Goal: Navigation & Orientation: Find specific page/section

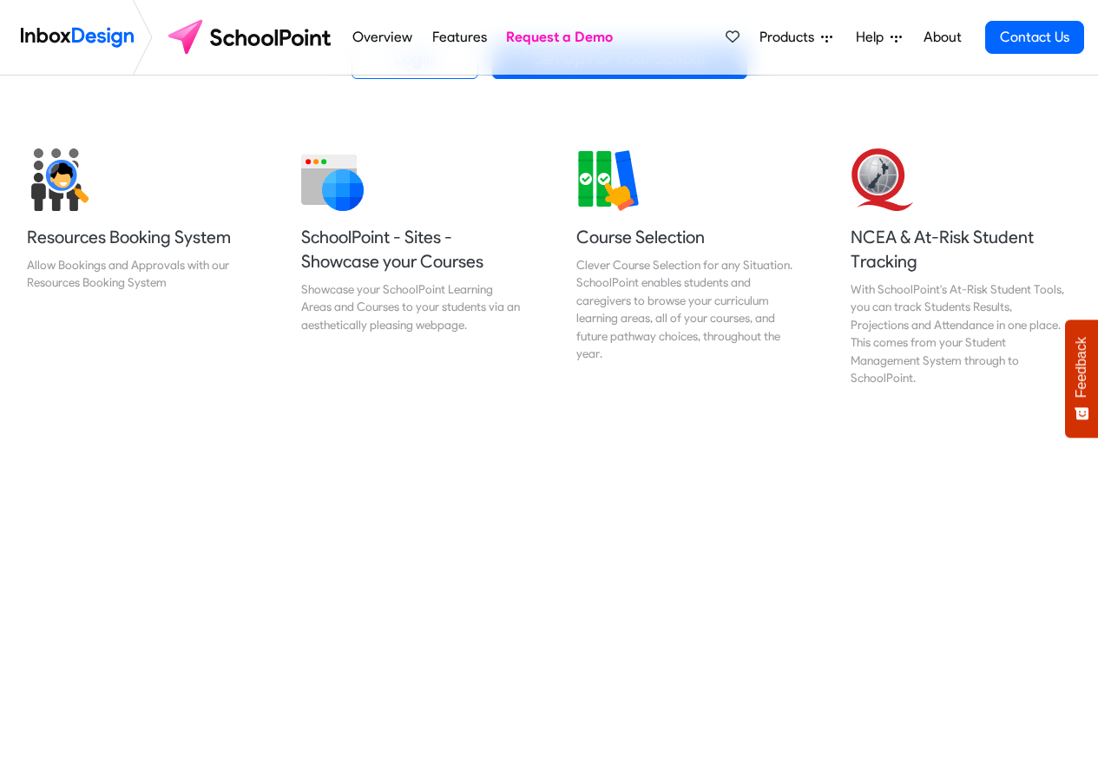
scroll to position [625, 0]
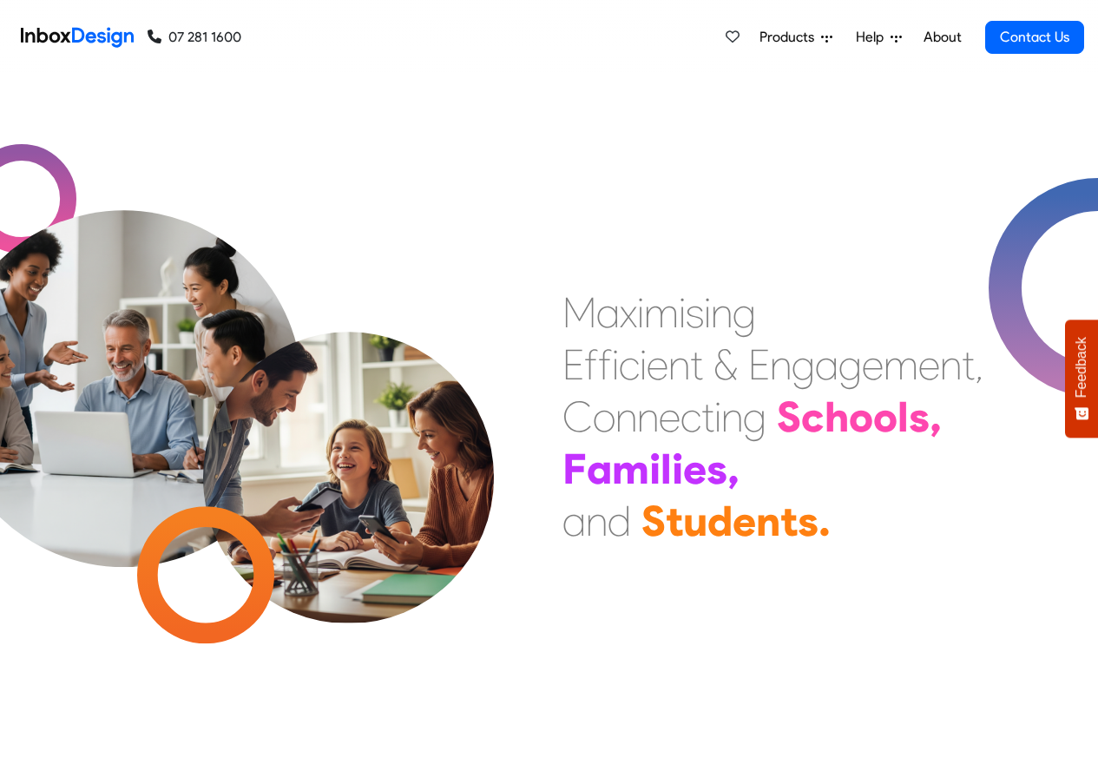
click at [784, 37] on span "Products" at bounding box center [790, 37] width 62 height 21
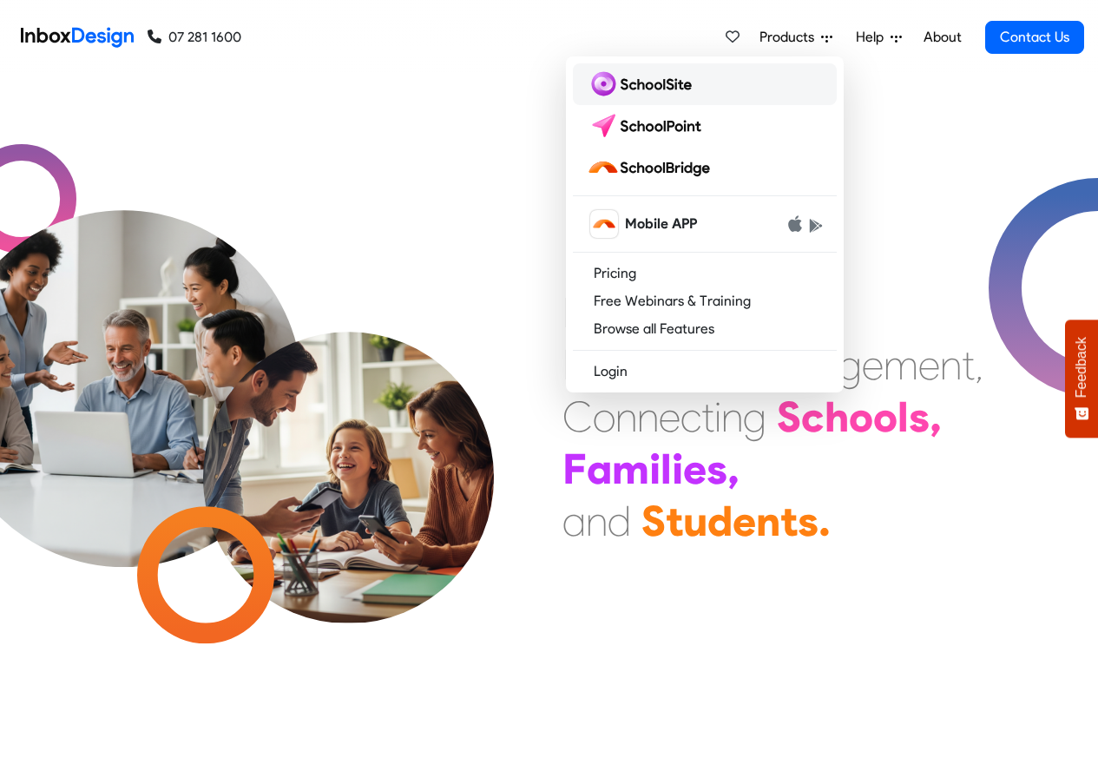
click at [635, 87] on img at bounding box center [643, 84] width 112 height 28
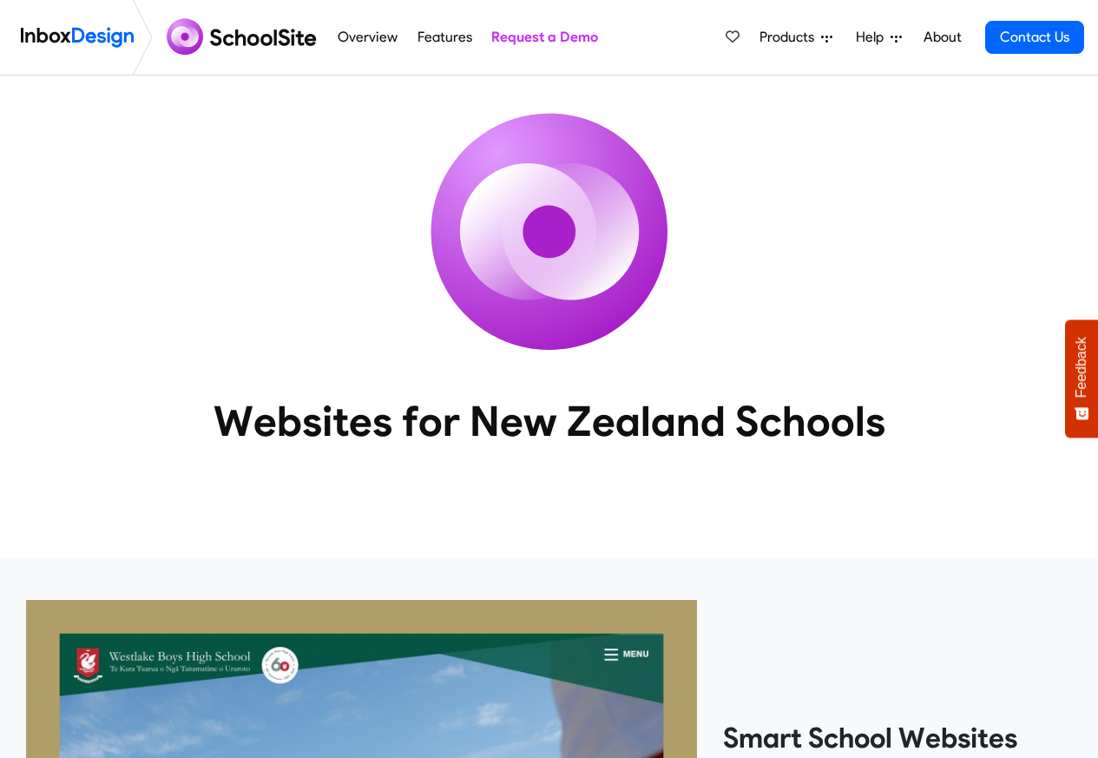
click at [942, 37] on link "About" at bounding box center [942, 37] width 48 height 35
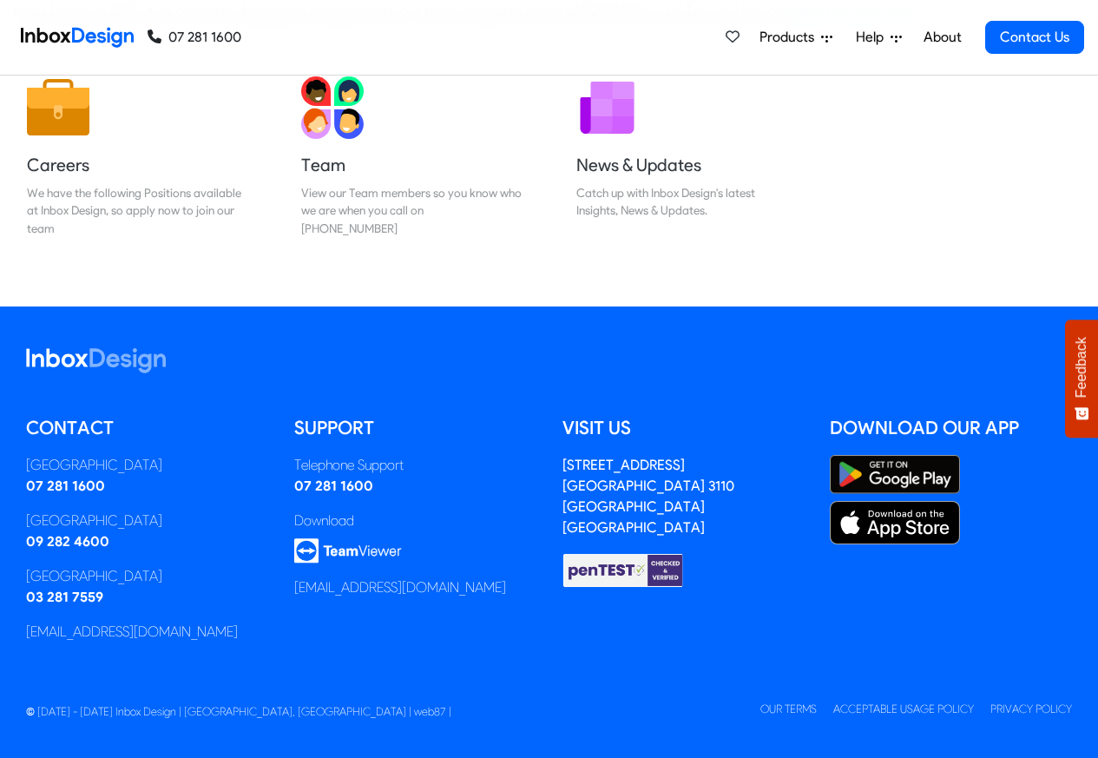
scroll to position [288, 0]
